Goal: Find specific page/section: Locate a particular part of the current website

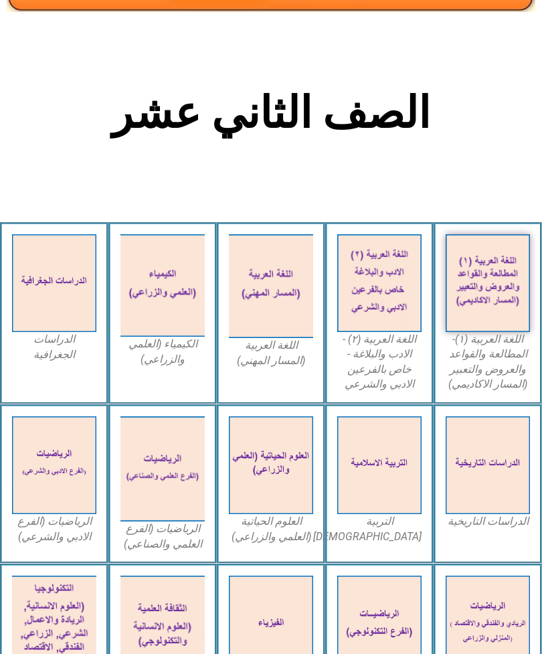
scroll to position [197, 0]
click at [271, 478] on img at bounding box center [271, 465] width 84 height 98
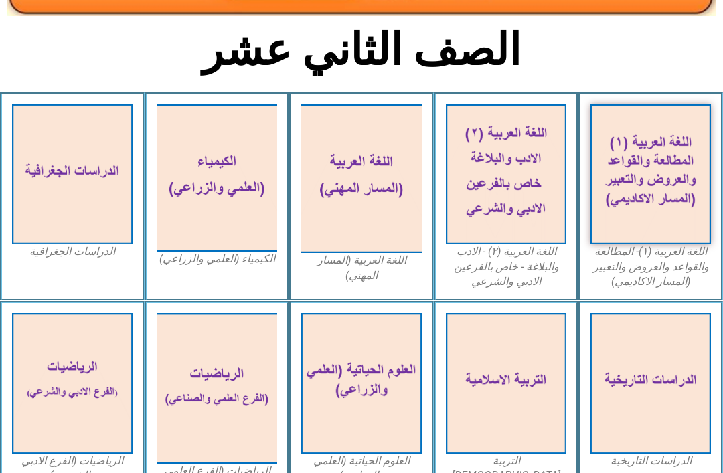
scroll to position [284, 0]
click at [341, 420] on img at bounding box center [361, 383] width 120 height 140
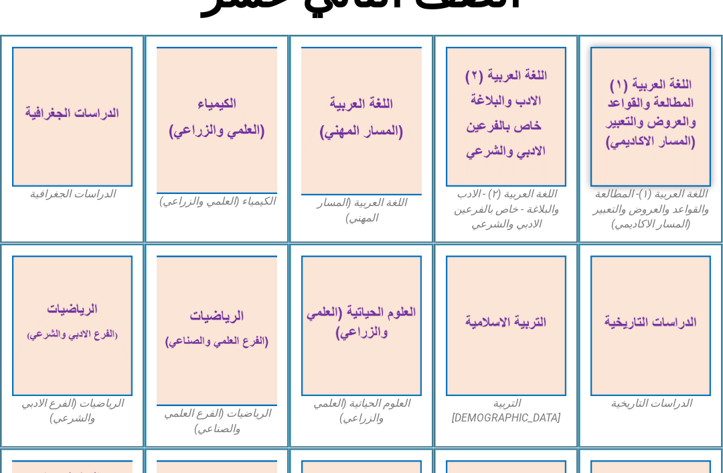
scroll to position [341, 0]
click at [352, 331] on img at bounding box center [361, 326] width 120 height 140
click at [373, 364] on img at bounding box center [361, 326] width 120 height 140
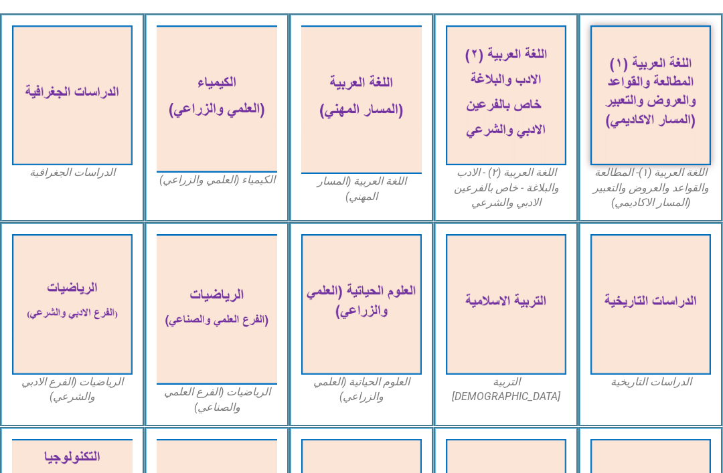
scroll to position [363, 0]
click at [380, 278] on img at bounding box center [361, 304] width 120 height 140
click at [363, 311] on img at bounding box center [361, 304] width 120 height 140
click at [372, 305] on img at bounding box center [361, 304] width 120 height 140
click at [387, 315] on img at bounding box center [361, 304] width 120 height 140
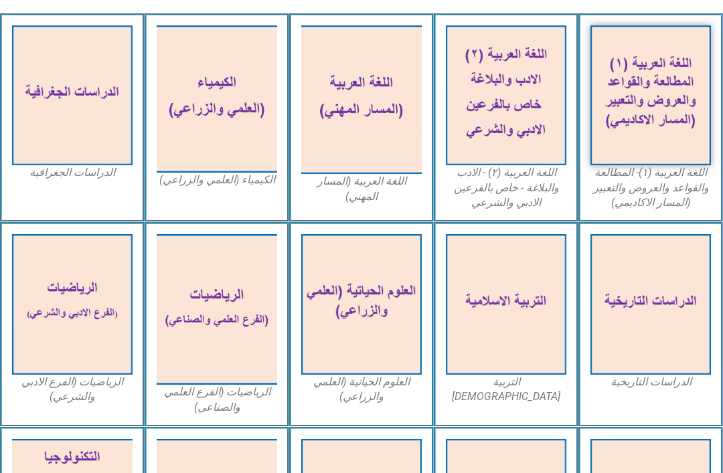
click at [388, 318] on img at bounding box center [361, 304] width 120 height 140
click at [353, 350] on img at bounding box center [361, 304] width 120 height 140
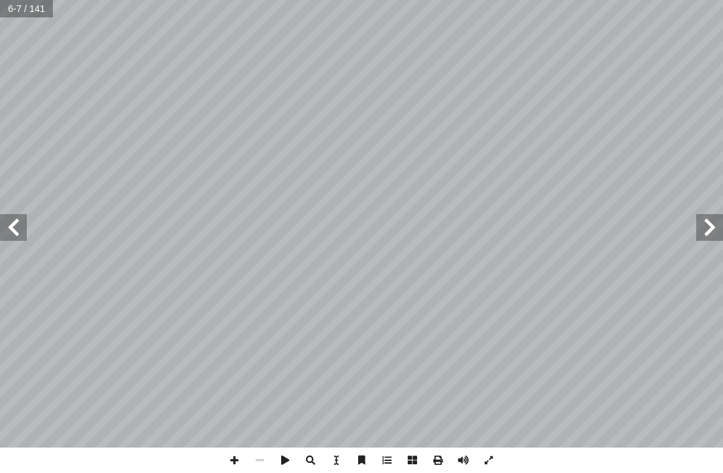
click at [18, 228] on span at bounding box center [13, 227] width 27 height 27
